Goal: Task Accomplishment & Management: Manage account settings

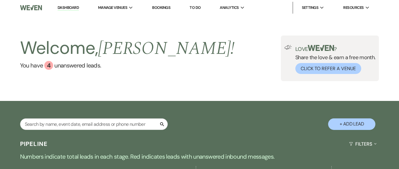
select select "2"
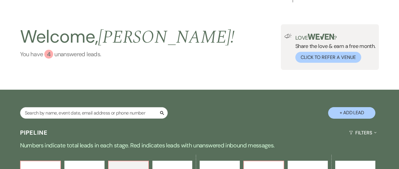
click at [79, 56] on link "You have 4 unanswered lead s ." at bounding box center [127, 54] width 215 height 9
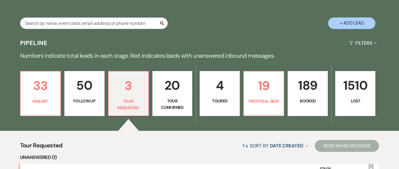
click at [131, 39] on div "Pipeline Filters Expand" at bounding box center [199, 43] width 399 height 16
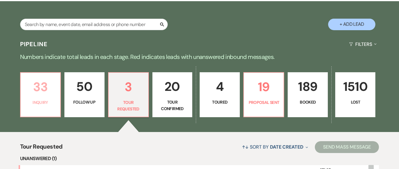
click at [27, 93] on p "33" at bounding box center [40, 87] width 32 height 20
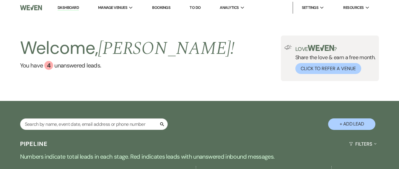
click at [105, 81] on div "Welcome, [PERSON_NAME] ! You have 4 unanswered lead s . Love ? Share the love &…" at bounding box center [199, 57] width 399 height 85
click at [74, 21] on div "Welcome, [PERSON_NAME] ! You have 4 unanswered lead s . Love ? Share the love &…" at bounding box center [199, 57] width 399 height 85
click at [69, 3] on li "Dashboard" at bounding box center [68, 8] width 27 height 12
click at [71, 6] on link "Dashboard" at bounding box center [68, 8] width 21 height 6
click at [139, 74] on div "Welcome, [PERSON_NAME] ! You have 4 unanswered lead s ." at bounding box center [127, 57] width 215 height 45
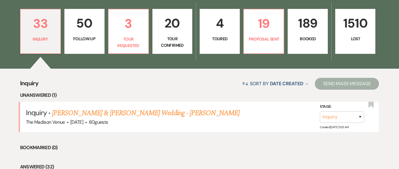
scroll to position [43, 0]
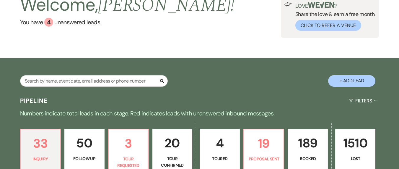
click at [110, 95] on div "Pipeline Filters Expand" at bounding box center [199, 101] width 399 height 16
click at [85, 46] on div "Welcome, [PERSON_NAME] ! You have 4 unanswered lead s . Love ? Share the love &…" at bounding box center [199, 14] width 399 height 85
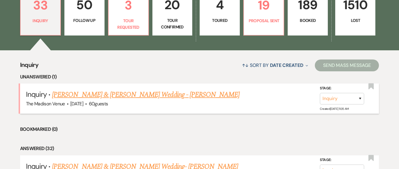
click at [142, 95] on link "[PERSON_NAME] & [PERSON_NAME] Wedding - [PERSON_NAME]" at bounding box center [145, 94] width 187 height 11
select select "5"
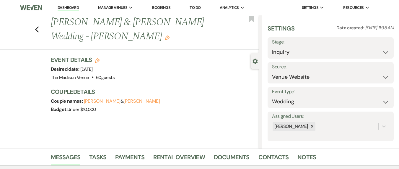
click at [66, 6] on link "Dashboard" at bounding box center [68, 8] width 21 height 6
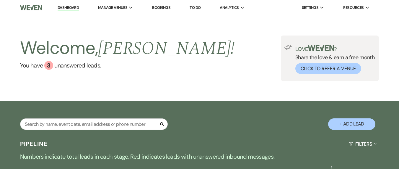
drag, startPoint x: 72, startPoint y: 9, endPoint x: 133, endPoint y: 25, distance: 63.1
click at [72, 9] on link "Dashboard" at bounding box center [68, 8] width 21 height 6
click at [170, 82] on div "Welcome, [PERSON_NAME] ! You have 3 unanswered lead s . Love ? Share the love &…" at bounding box center [199, 57] width 399 height 85
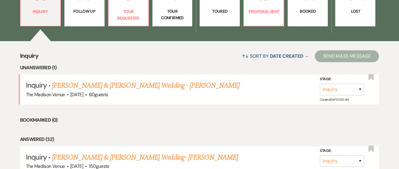
scroll to position [161, 0]
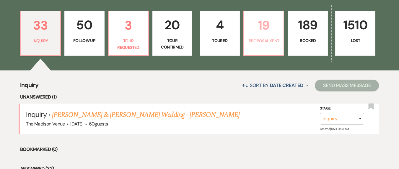
click at [268, 33] on p "19" at bounding box center [263, 25] width 32 height 20
select select "6"
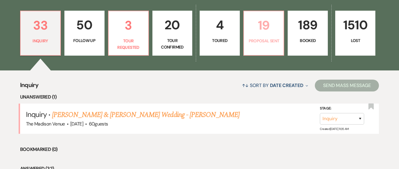
select select "6"
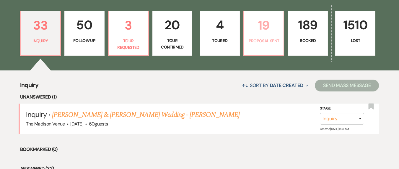
select select "6"
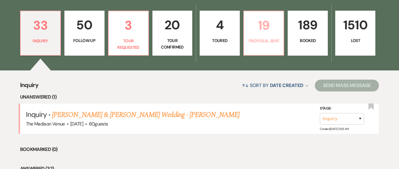
select select "6"
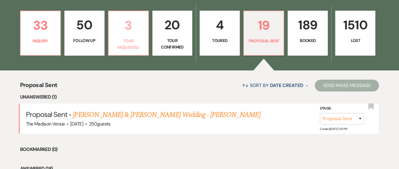
click at [128, 43] on p "Tour Requested" at bounding box center [128, 43] width 32 height 13
select select "2"
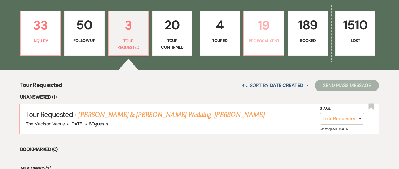
click at [269, 40] on p "Proposal Sent" at bounding box center [263, 40] width 32 height 6
select select "6"
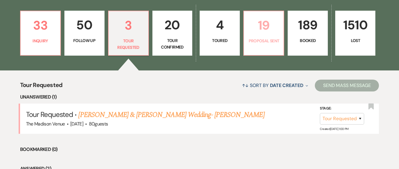
select select "6"
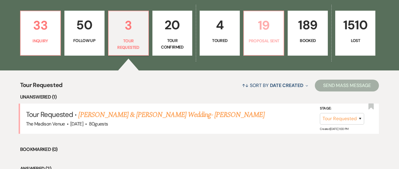
select select "6"
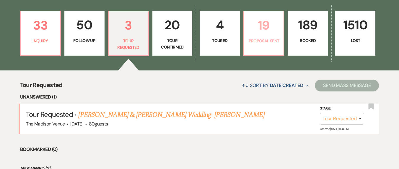
select select "6"
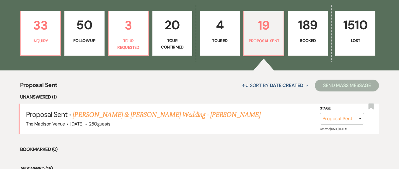
click at [59, 56] on div "33 Inquiry 50 Follow Up 3 Tour Requested 20 Tour Confirmed 4 Toured 19 Proposal…" at bounding box center [199, 37] width 399 height 67
click at [58, 55] on link "33 Inquiry" at bounding box center [40, 33] width 41 height 45
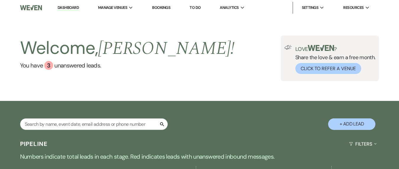
click at [67, 6] on link "Dashboard" at bounding box center [68, 8] width 21 height 6
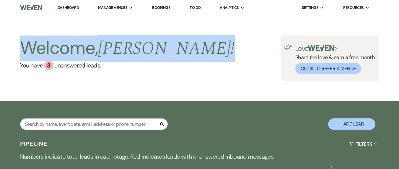
drag, startPoint x: 3, startPoint y: 42, endPoint x: 167, endPoint y: 58, distance: 165.6
click at [167, 58] on div "Welcome, [PERSON_NAME] ! You have 3 unanswered lead s . Love ? Share the love &…" at bounding box center [199, 57] width 399 height 45
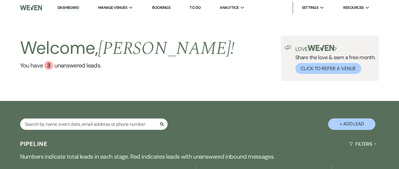
click at [156, 44] on div "Welcome, [PERSON_NAME] ! You have 3 unanswered lead s . Love ? Share the love &…" at bounding box center [199, 57] width 399 height 45
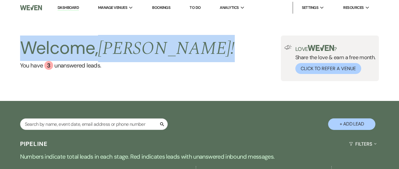
drag, startPoint x: 22, startPoint y: 43, endPoint x: 158, endPoint y: 40, distance: 135.9
click at [158, 40] on div "Welcome, [PERSON_NAME] ! You have 3 unanswered lead s . Love ? Share the love &…" at bounding box center [199, 57] width 399 height 45
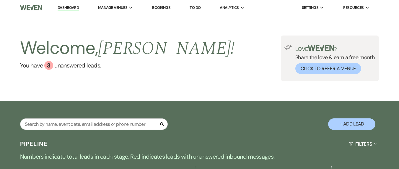
click at [180, 62] on div "Welcome, [PERSON_NAME] ! You have 3 unanswered lead s . Love ? Share the love &…" at bounding box center [199, 57] width 399 height 45
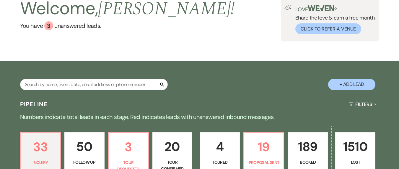
scroll to position [117, 0]
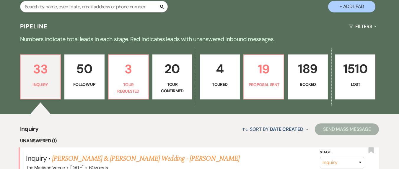
click at [215, 85] on p "Toured" at bounding box center [219, 84] width 32 height 6
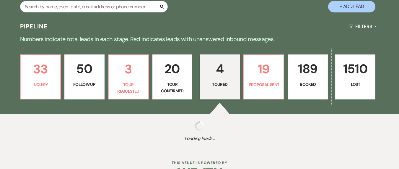
select select "5"
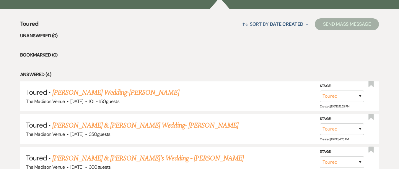
scroll to position [222, 0]
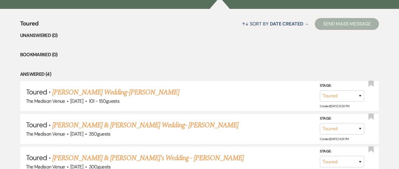
click at [150, 65] on ul "Unanswered (0) Bookmarked (0) Answered (4) Toured · [PERSON_NAME] Wedding-[PERS…" at bounding box center [199, 121] width 359 height 178
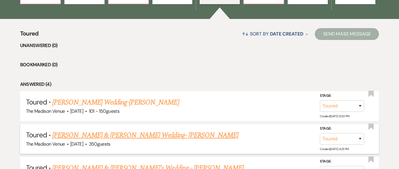
scroll to position [123, 0]
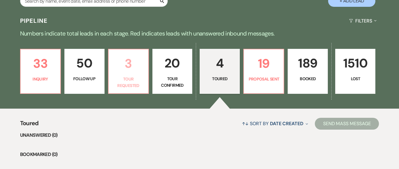
click at [127, 59] on p "3" at bounding box center [128, 63] width 32 height 20
select select "2"
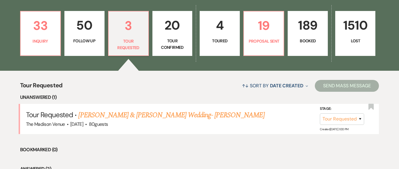
scroll to position [220, 0]
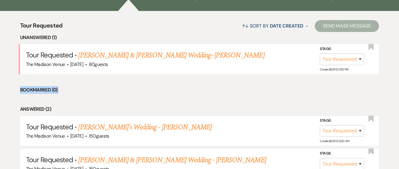
drag, startPoint x: 21, startPoint y: 91, endPoint x: 98, endPoint y: 103, distance: 77.7
click at [98, 103] on ul "Unanswered (1) Tour Requested · [PERSON_NAME] & [PERSON_NAME] Wedding- [PERSON_…" at bounding box center [199, 106] width 359 height 145
click at [98, 100] on ul "Unanswered (1) Tour Requested · [PERSON_NAME] & [PERSON_NAME] Wedding- [PERSON_…" at bounding box center [199, 106] width 359 height 145
click at [44, 111] on li "Answered (2)" at bounding box center [199, 109] width 359 height 8
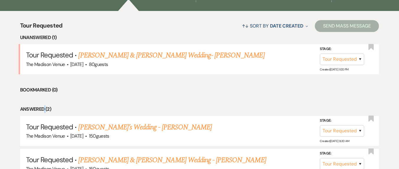
click at [44, 111] on li "Answered (2)" at bounding box center [199, 109] width 359 height 8
click at [127, 109] on li "Answered (2)" at bounding box center [199, 109] width 359 height 8
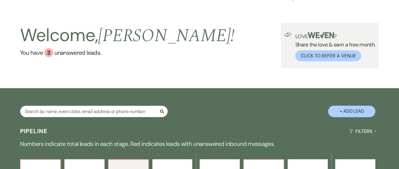
scroll to position [0, 0]
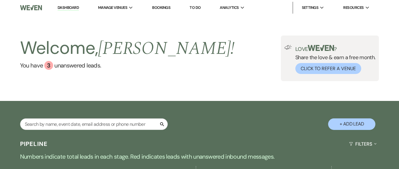
click at [63, 9] on link "Dashboard" at bounding box center [68, 8] width 21 height 6
click at [73, 4] on li "Dashboard" at bounding box center [68, 8] width 27 height 12
click at [69, 8] on link "Dashboard" at bounding box center [68, 8] width 21 height 6
click at [87, 66] on link "You have 3 unanswered lead s ." at bounding box center [127, 65] width 215 height 9
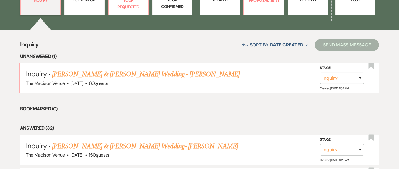
scroll to position [164, 0]
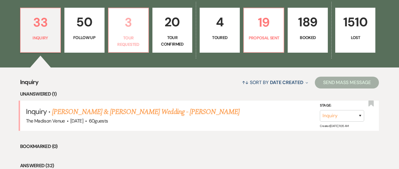
click at [128, 37] on p "Tour Requested" at bounding box center [128, 41] width 32 height 13
select select "2"
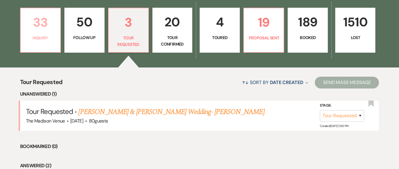
click at [50, 42] on link "33 Inquiry" at bounding box center [40, 30] width 41 height 45
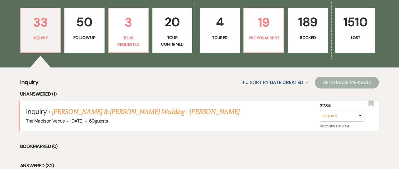
click at [159, 91] on li "Unanswered (1)" at bounding box center [199, 94] width 359 height 8
click at [213, 42] on link "4 Toured" at bounding box center [220, 30] width 40 height 45
select select "5"
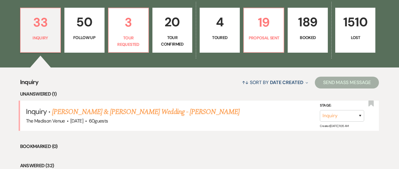
select select "5"
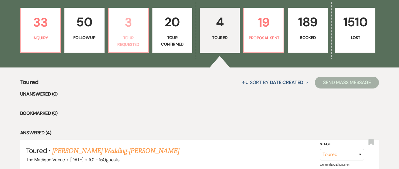
click at [131, 35] on p "Tour Requested" at bounding box center [128, 41] width 32 height 13
select select "2"
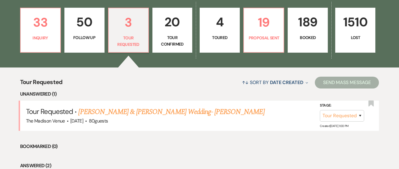
click at [85, 42] on link "50 Follow Up" at bounding box center [84, 30] width 40 height 45
select select "9"
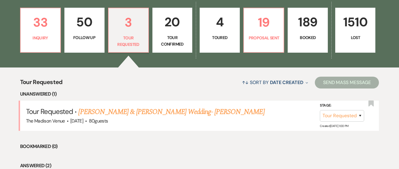
select select "9"
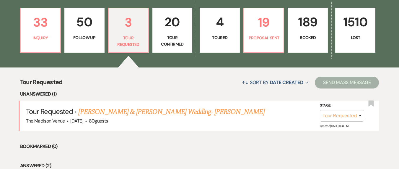
select select "9"
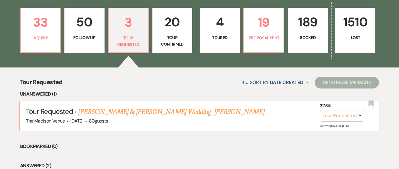
select select "9"
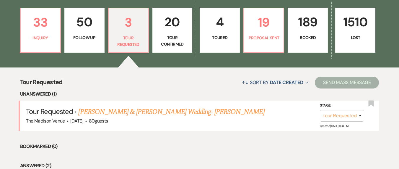
select select "9"
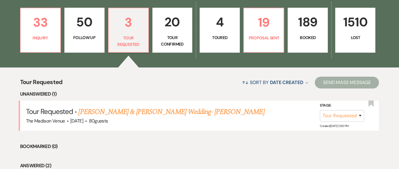
select select "9"
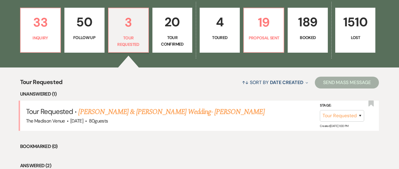
select select "9"
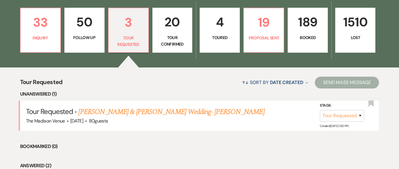
select select "9"
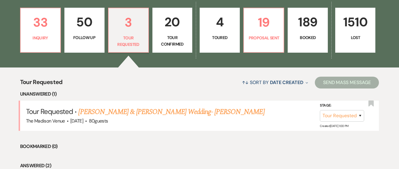
select select "9"
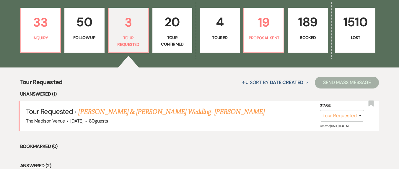
select select "9"
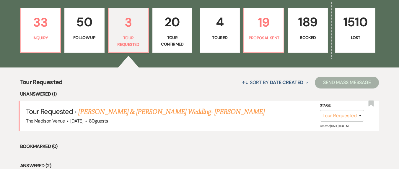
select select "9"
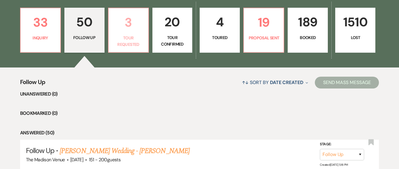
click at [121, 35] on p "Tour Requested" at bounding box center [128, 41] width 32 height 13
select select "2"
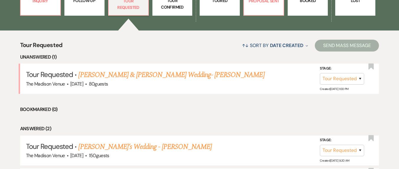
scroll to position [166, 0]
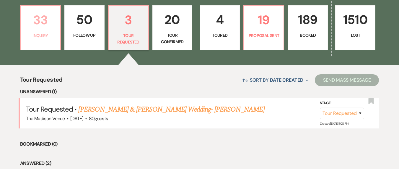
click at [38, 38] on p "Inquiry" at bounding box center [40, 35] width 32 height 6
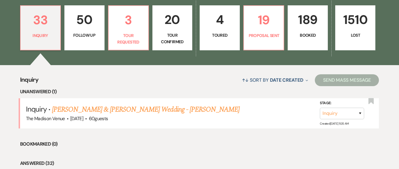
drag, startPoint x: 211, startPoint y: 88, endPoint x: 217, endPoint y: 85, distance: 7.0
click at [211, 88] on li "Unanswered (1)" at bounding box center [199, 92] width 359 height 8
click at [259, 36] on p "Proposal Sent" at bounding box center [263, 35] width 32 height 6
select select "6"
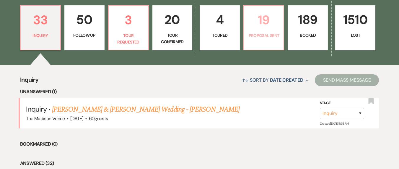
select select "6"
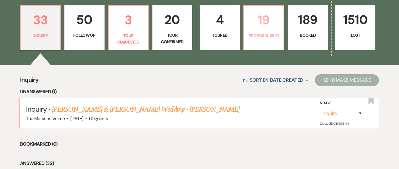
select select "6"
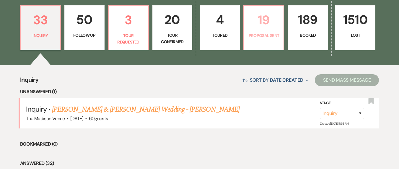
select select "6"
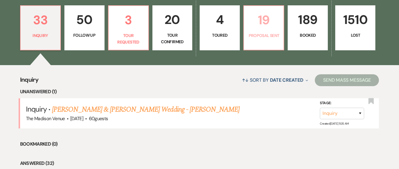
select select "6"
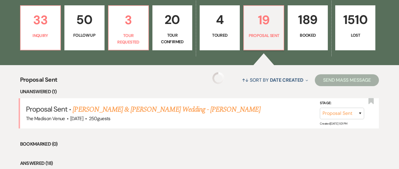
select select "6"
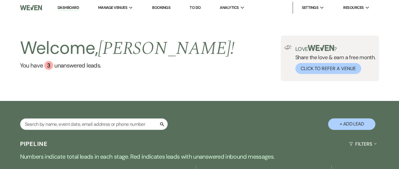
click at [74, 8] on link "Dashboard" at bounding box center [68, 8] width 21 height 6
click at [130, 100] on div "Welcome, [PERSON_NAME] ! You have 3 unanswered lead s . Love ? Share the love &…" at bounding box center [199, 57] width 399 height 85
click at [52, 122] on input "text" at bounding box center [94, 124] width 148 height 12
click at [73, 128] on input "text" at bounding box center [94, 124] width 148 height 12
click at [77, 122] on input "text" at bounding box center [94, 124] width 148 height 12
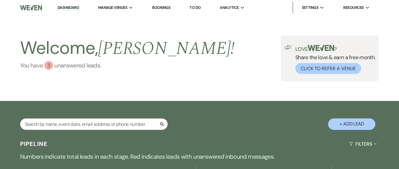
click at [60, 62] on link "You have 3 unanswered lead s ." at bounding box center [127, 65] width 215 height 9
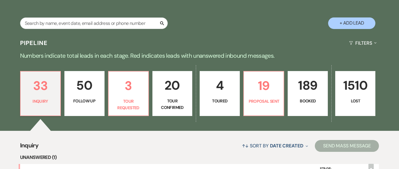
click at [131, 126] on div "33 Inquiry 50 Follow Up 3 Tour Requested 20 Tour Confirmed 4 Toured 19 Proposal…" at bounding box center [199, 97] width 399 height 67
click at [127, 104] on p "Tour Requested" at bounding box center [128, 104] width 32 height 13
select select "2"
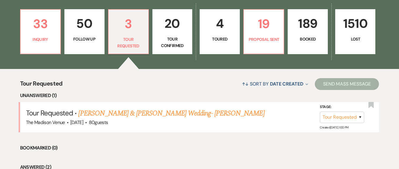
scroll to position [158, 0]
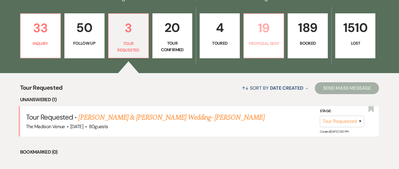
click at [261, 49] on link "19 Proposal Sent" at bounding box center [263, 35] width 41 height 45
select select "6"
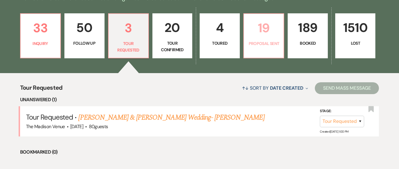
select select "6"
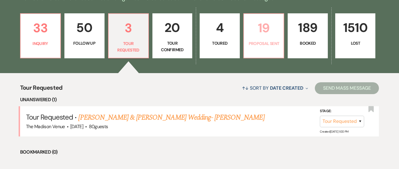
select select "6"
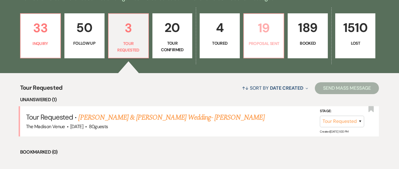
select select "6"
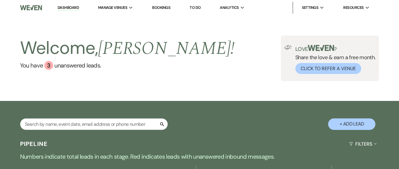
click at [69, 10] on link "Dashboard" at bounding box center [68, 8] width 21 height 6
